Goal: Find specific page/section: Find specific page/section

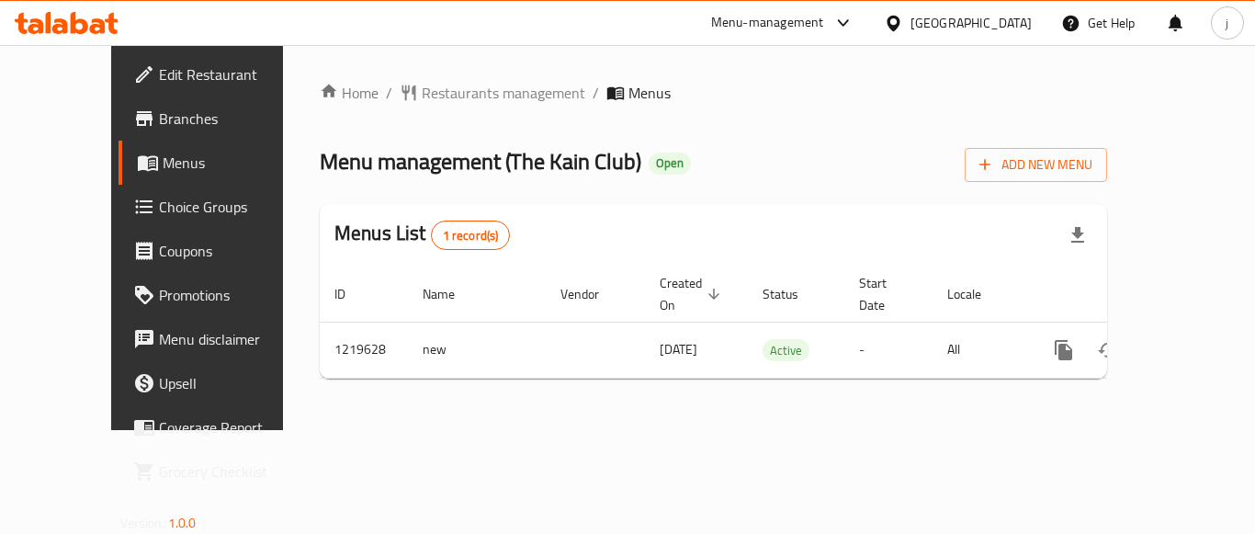
click at [937, 28] on div "United Arab Emirates" at bounding box center [971, 23] width 121 height 20
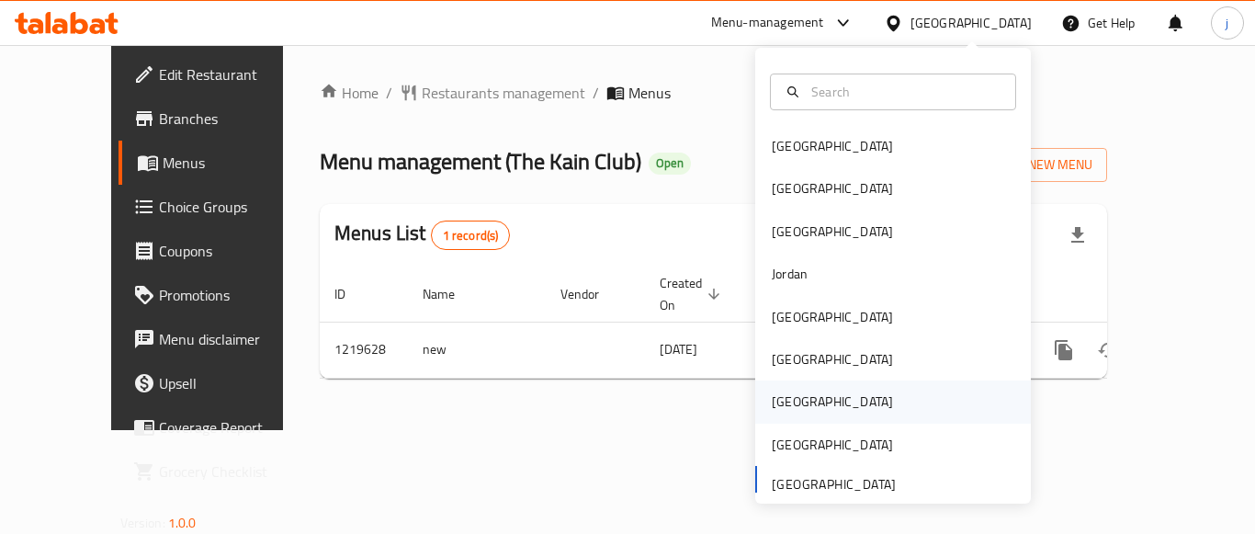
click at [797, 403] on div "[GEOGRAPHIC_DATA]" at bounding box center [832, 401] width 151 height 42
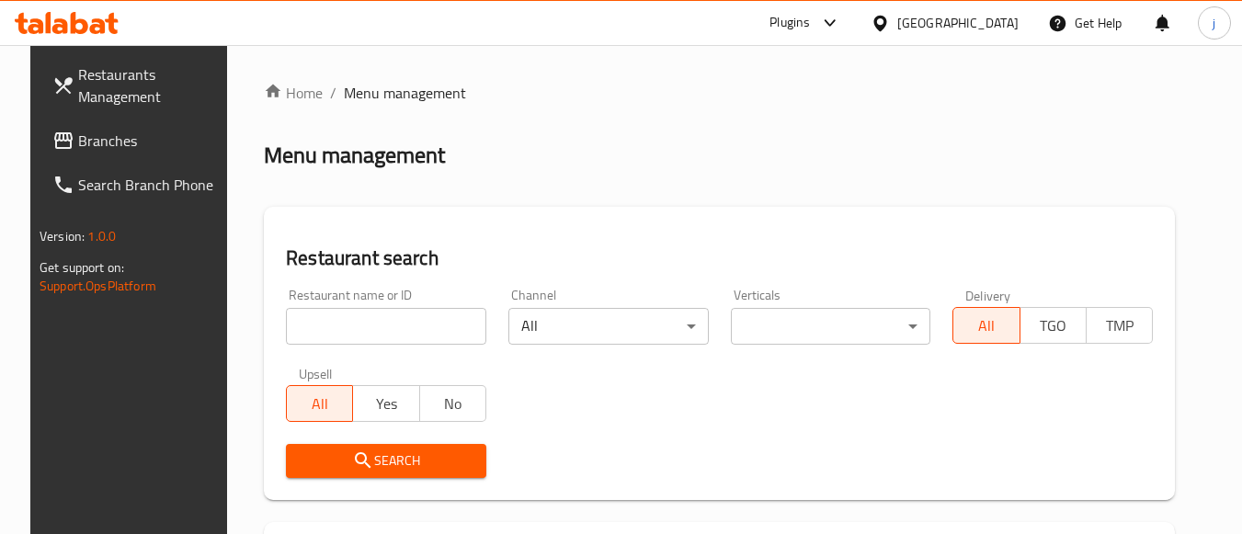
drag, startPoint x: 117, startPoint y: 139, endPoint x: 130, endPoint y: 142, distance: 13.4
click at [119, 139] on span "Branches" at bounding box center [150, 141] width 145 height 22
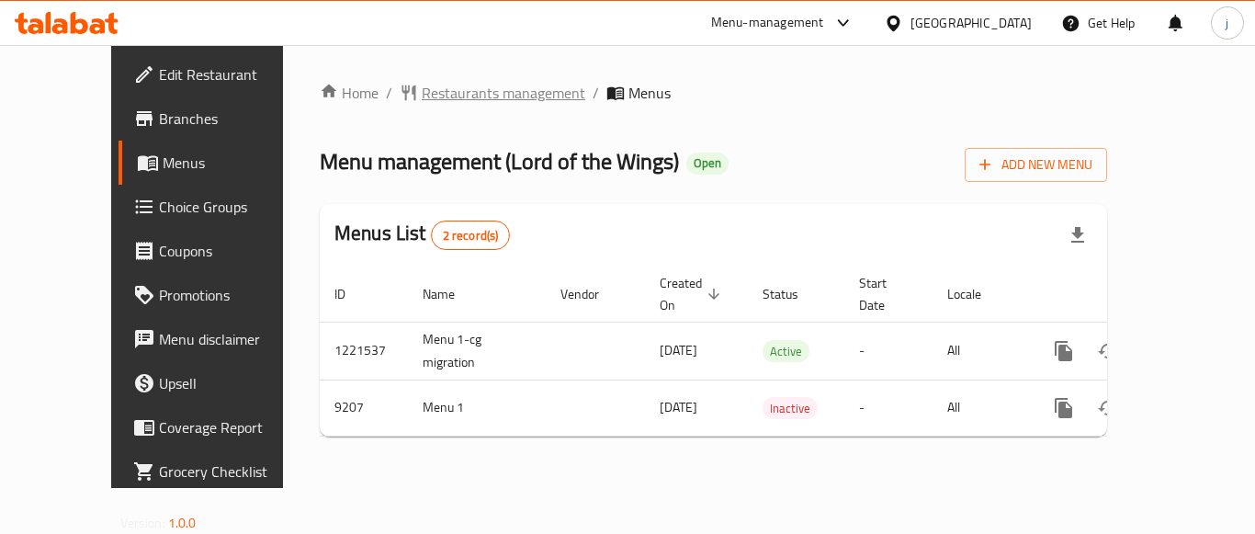
click at [434, 88] on span "Restaurants management" at bounding box center [504, 93] width 164 height 22
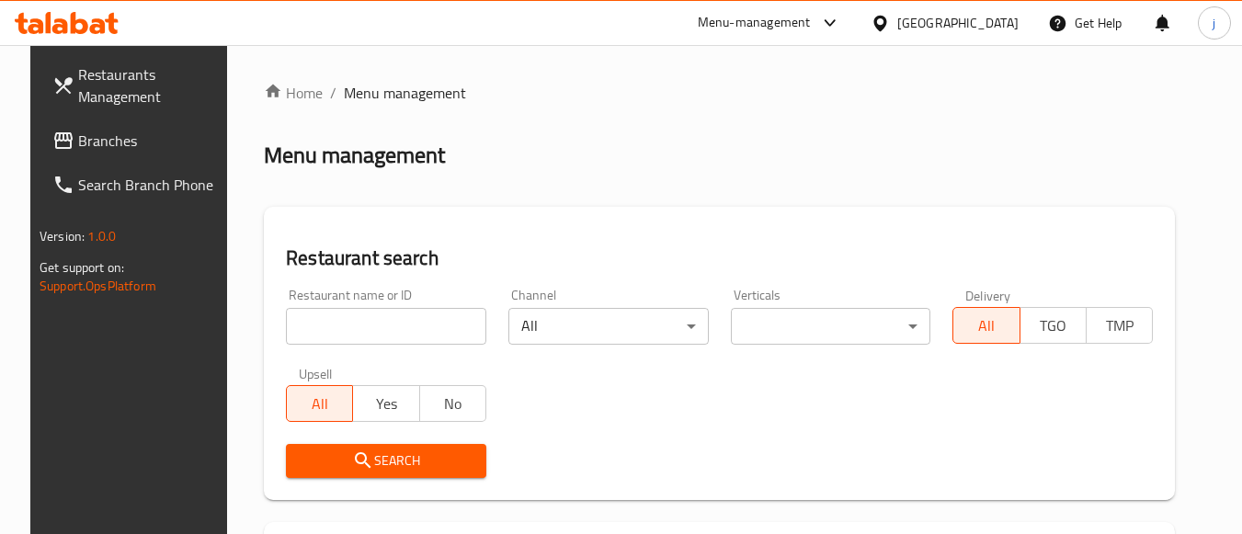
click at [407, 322] on input "search" at bounding box center [386, 326] width 200 height 37
paste input "5558"
type input "5558"
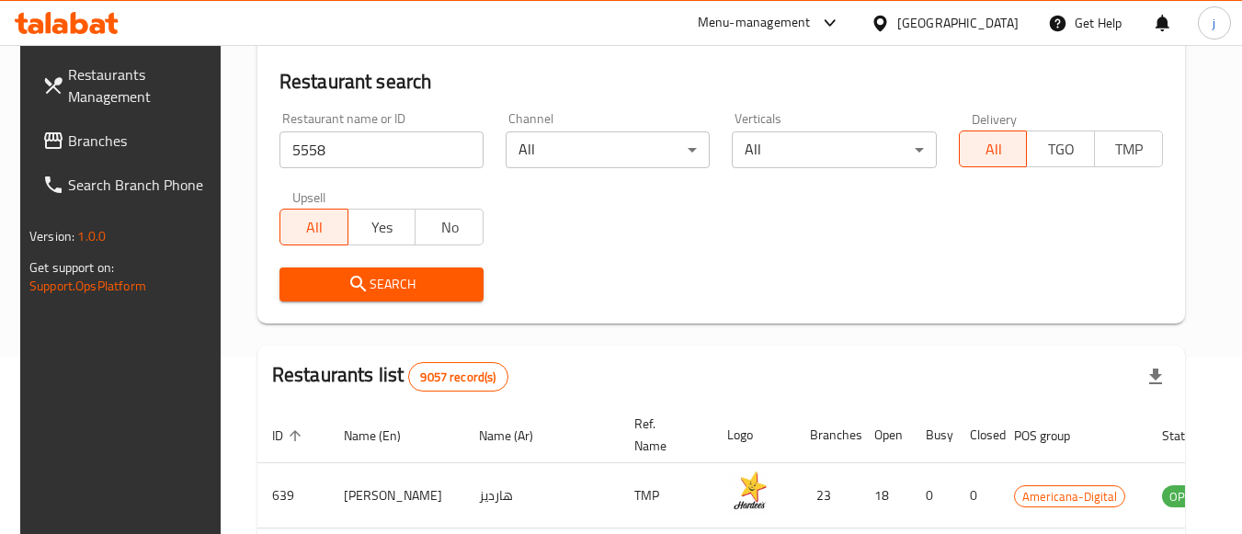
scroll to position [184, 0]
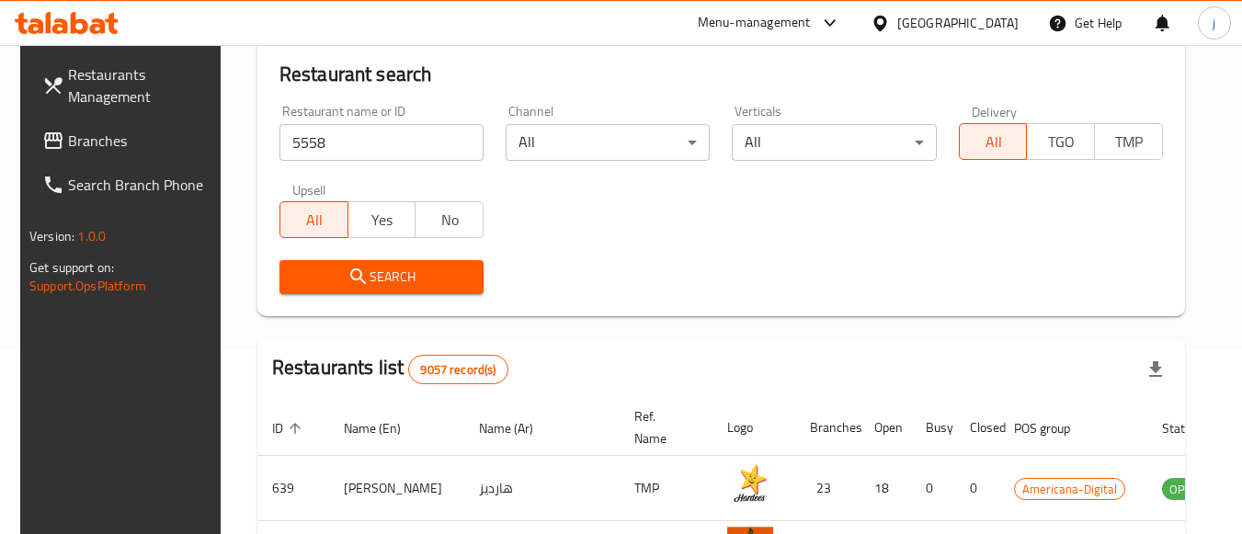
click at [378, 271] on span "Search" at bounding box center [381, 277] width 175 height 23
